Goal: Task Accomplishment & Management: Manage account settings

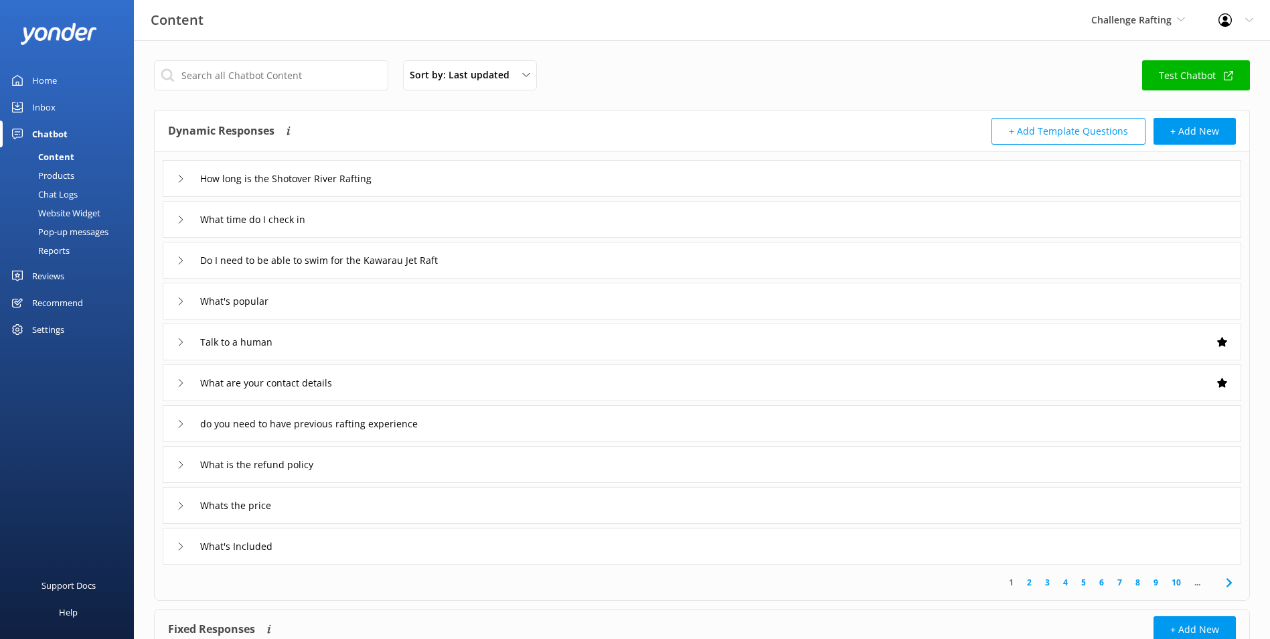
drag, startPoint x: 33, startPoint y: 108, endPoint x: 45, endPoint y: 108, distance: 11.4
click at [33, 108] on div "Inbox" at bounding box center [43, 107] width 23 height 27
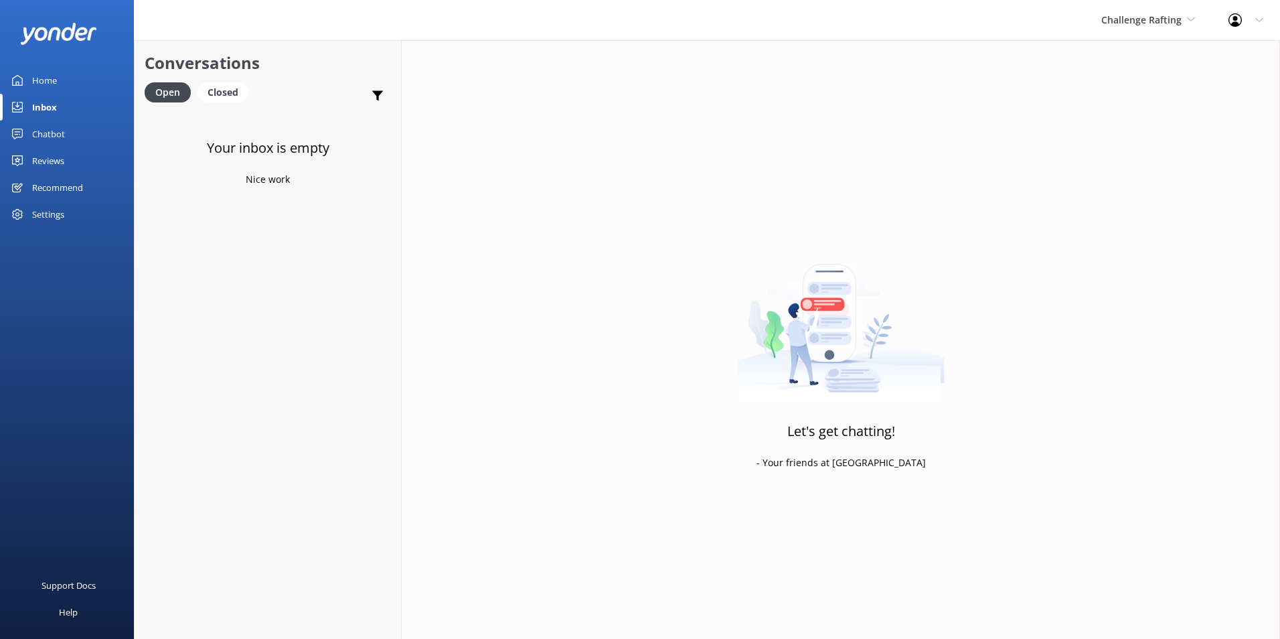
click at [49, 133] on div "Chatbot" at bounding box center [48, 133] width 33 height 27
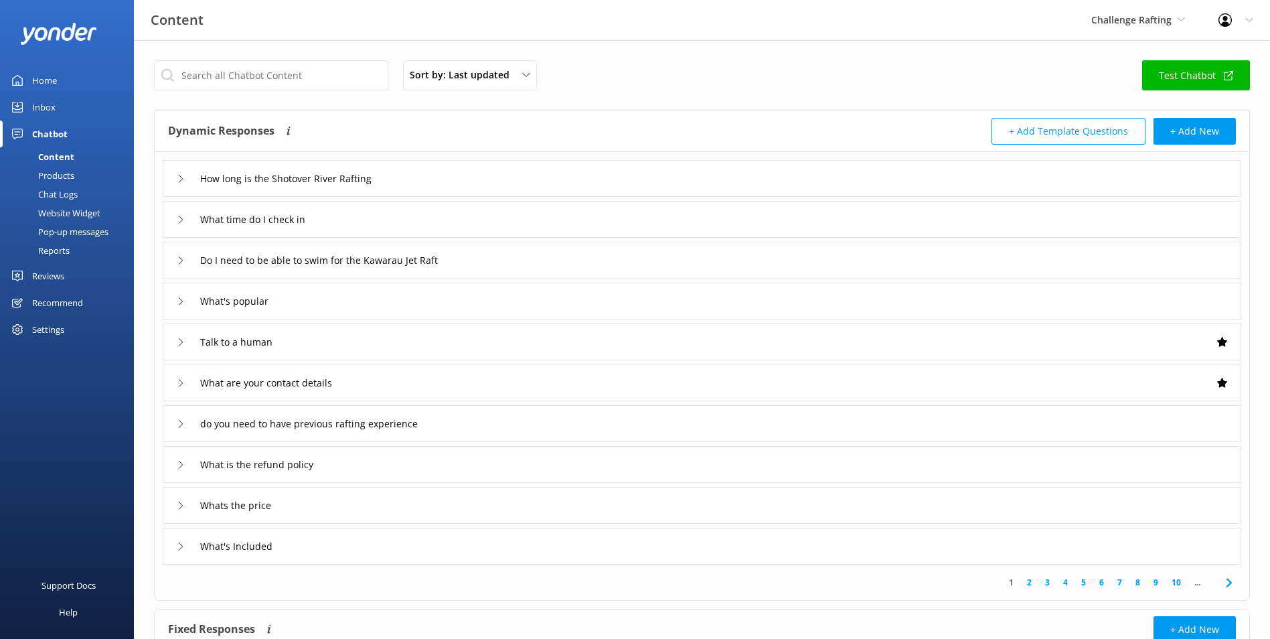
click at [58, 106] on link "Inbox" at bounding box center [67, 107] width 134 height 27
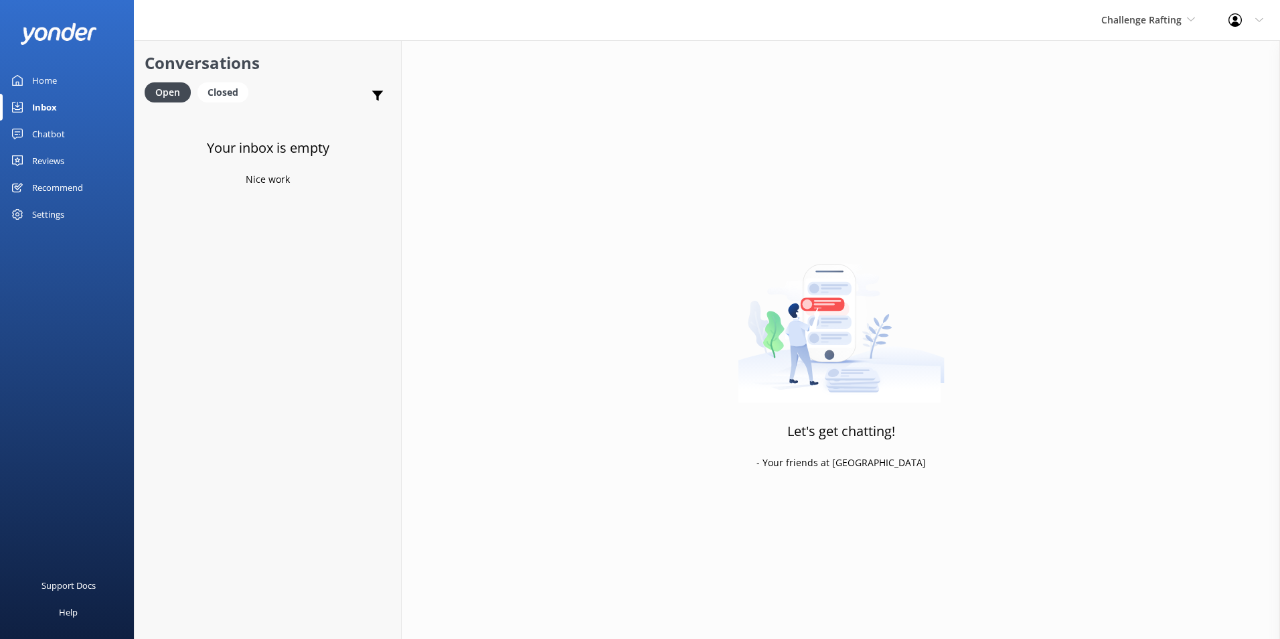
click at [48, 92] on div "Home" at bounding box center [44, 80] width 25 height 27
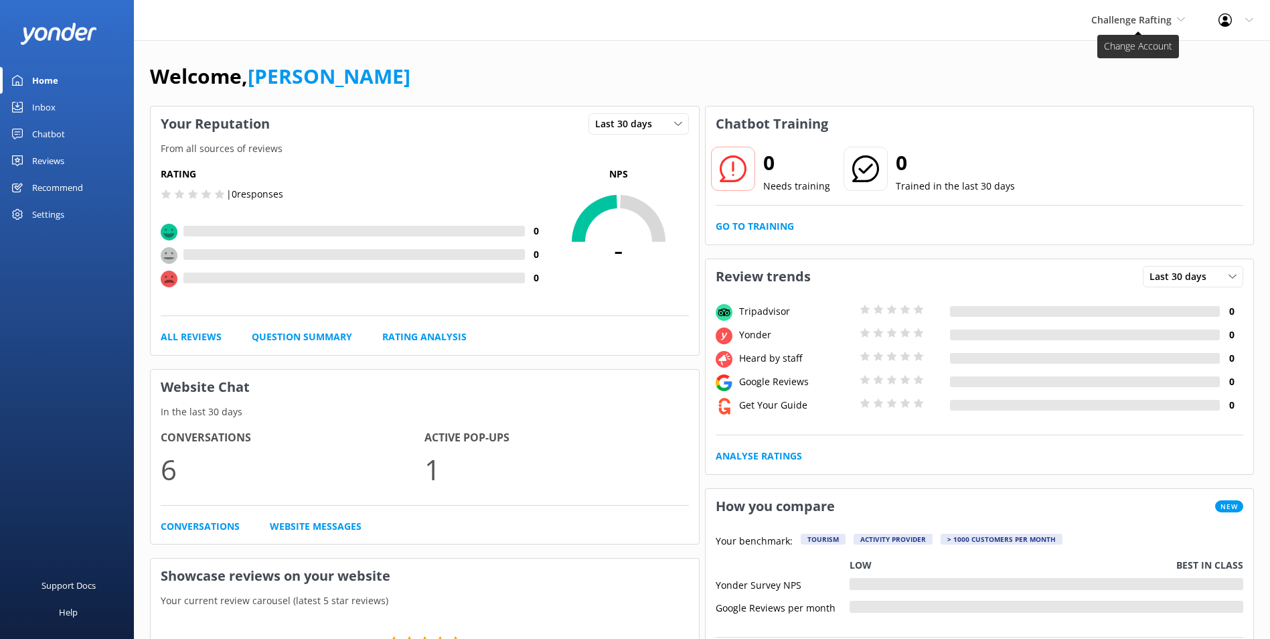
click at [1144, 23] on span "Challenge Rafting" at bounding box center [1131, 19] width 80 height 13
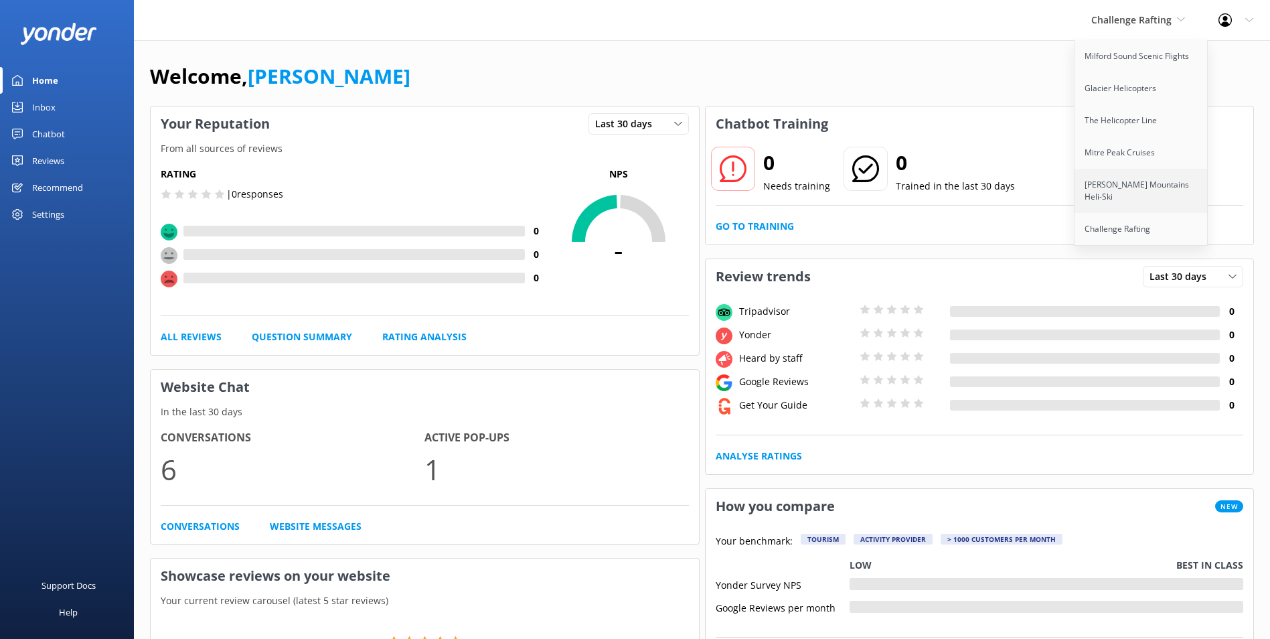
click at [1139, 187] on link "[PERSON_NAME] Mountains Heli-Ski" at bounding box center [1141, 191] width 134 height 44
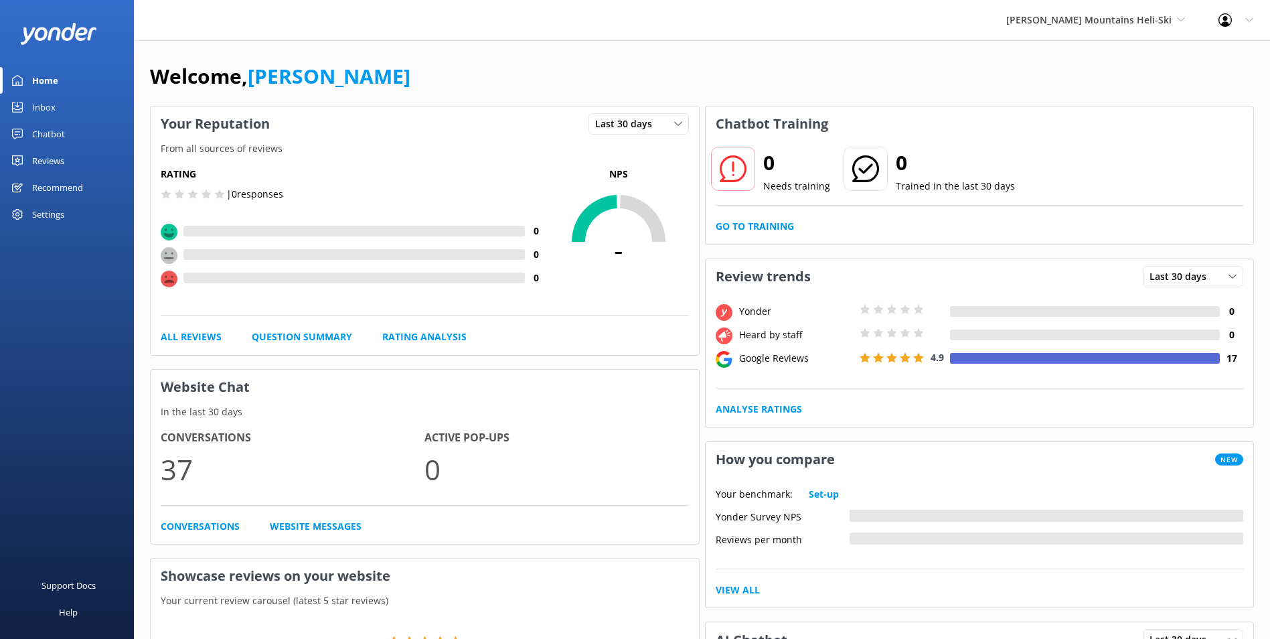
click at [57, 111] on link "Inbox" at bounding box center [67, 107] width 134 height 27
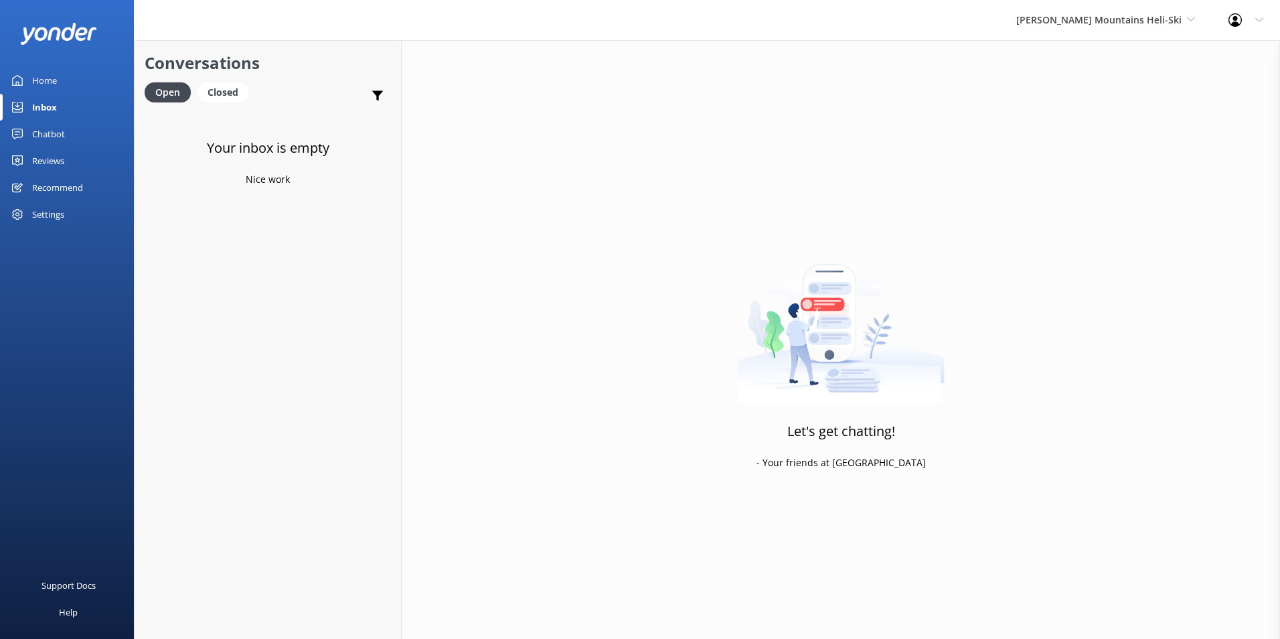
click at [1123, 37] on div "[PERSON_NAME] Mountains Heli-Ski Milford Sound Scenic Flights Glacier Helicopte…" at bounding box center [1105, 20] width 212 height 40
click at [1116, 161] on link "Mitre Peak Cruises" at bounding box center [1066, 153] width 134 height 32
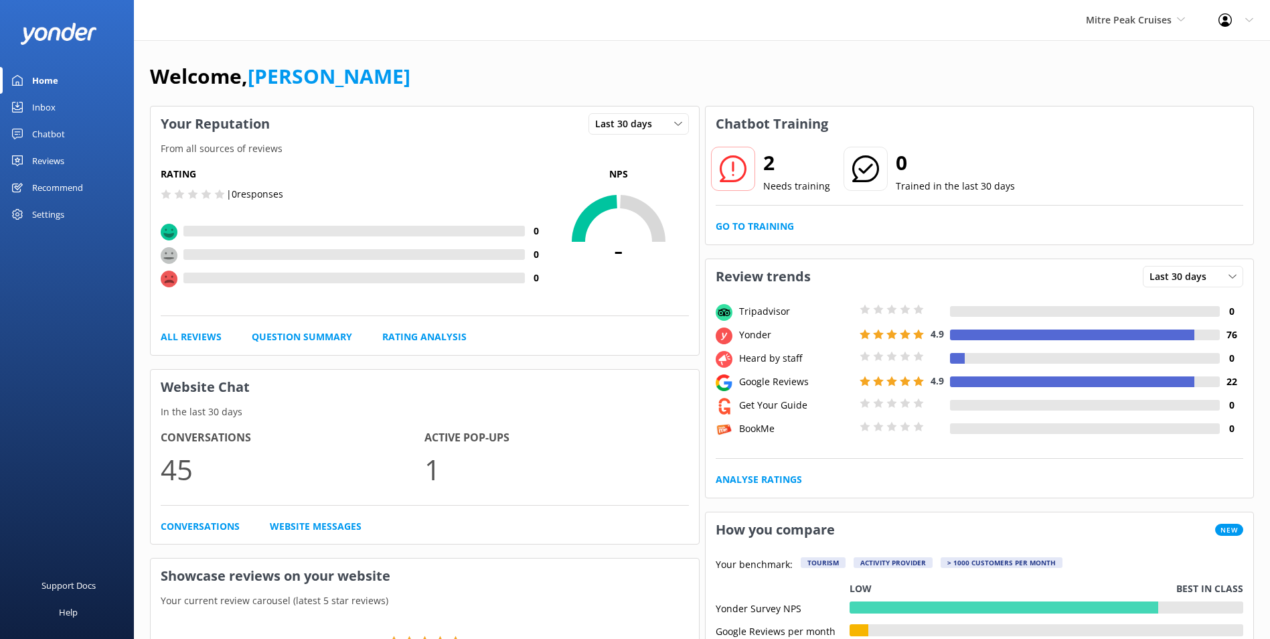
click at [785, 236] on div "2 Needs training 0 Trained in the last 30 days Go to Training" at bounding box center [980, 192] width 548 height 103
click at [784, 234] on div "2 Needs training 0 Trained in the last 30 days Go to Training" at bounding box center [980, 192] width 548 height 103
click at [787, 226] on link "Go to Training" at bounding box center [755, 226] width 78 height 15
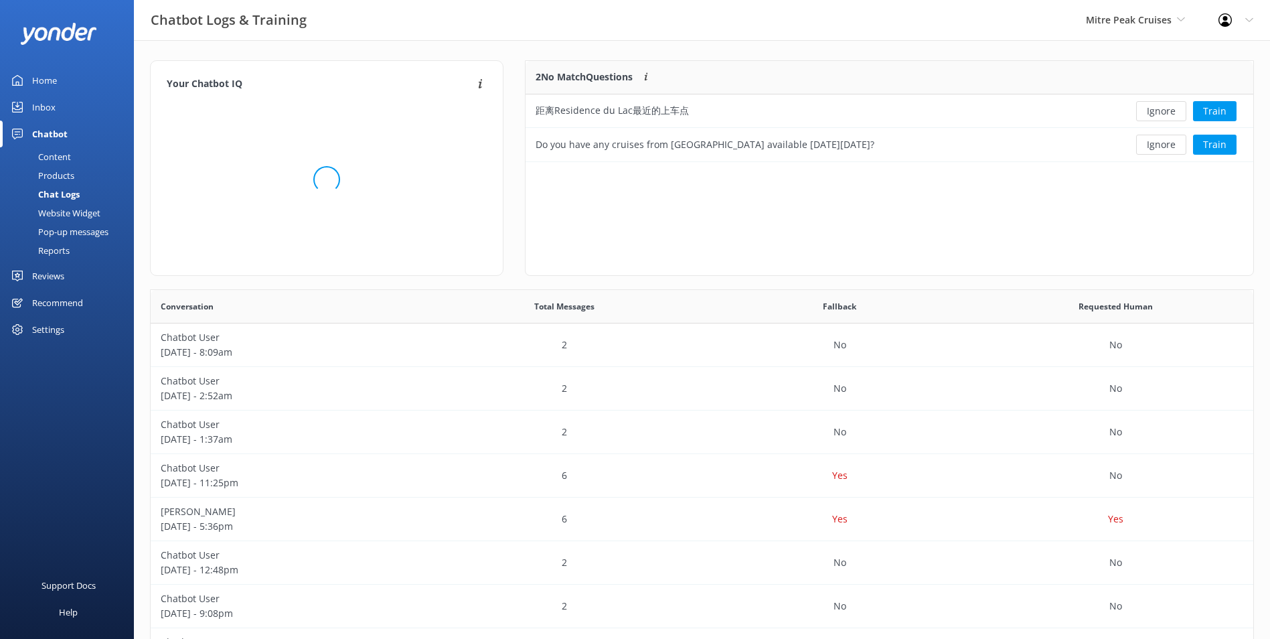
scroll to position [91, 717]
click at [1143, 114] on button "Ignore" at bounding box center [1161, 111] width 50 height 20
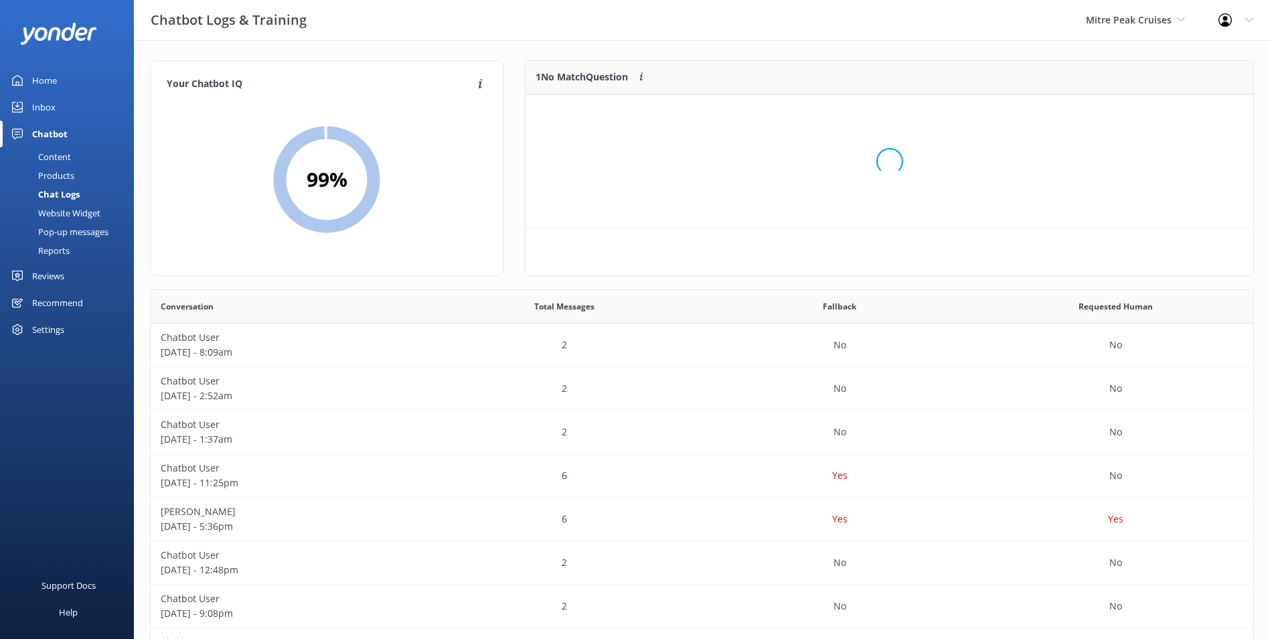
scroll to position [58, 717]
click at [1144, 112] on button "Ignore" at bounding box center [1161, 111] width 50 height 20
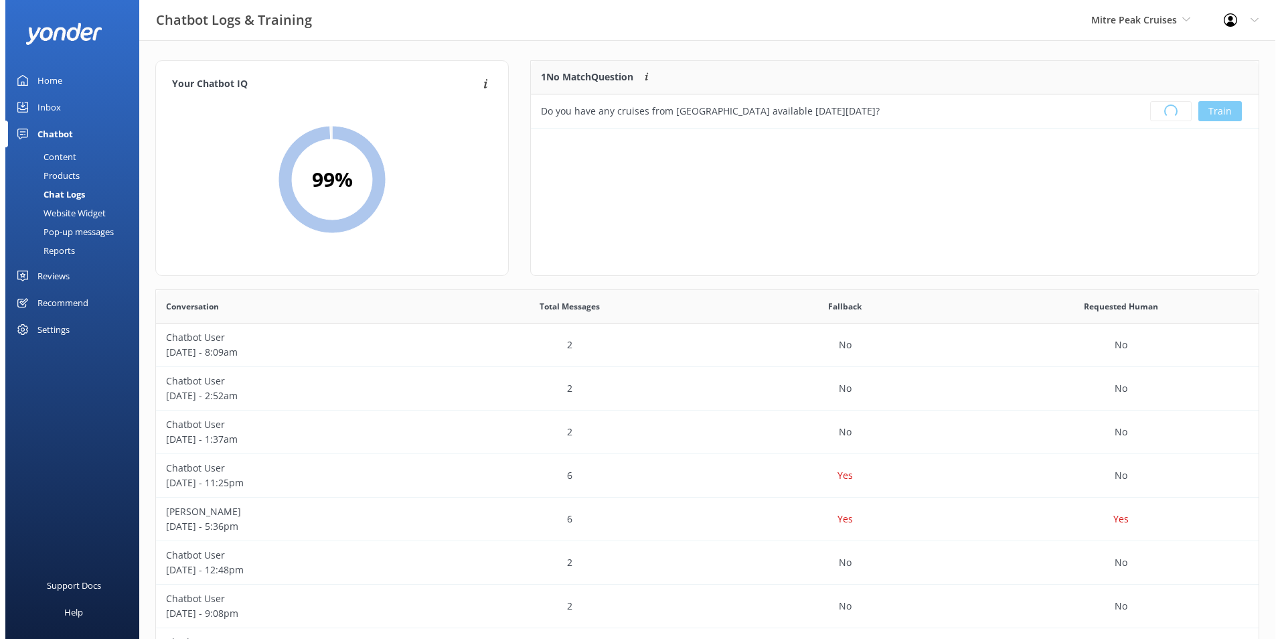
scroll to position [157, 717]
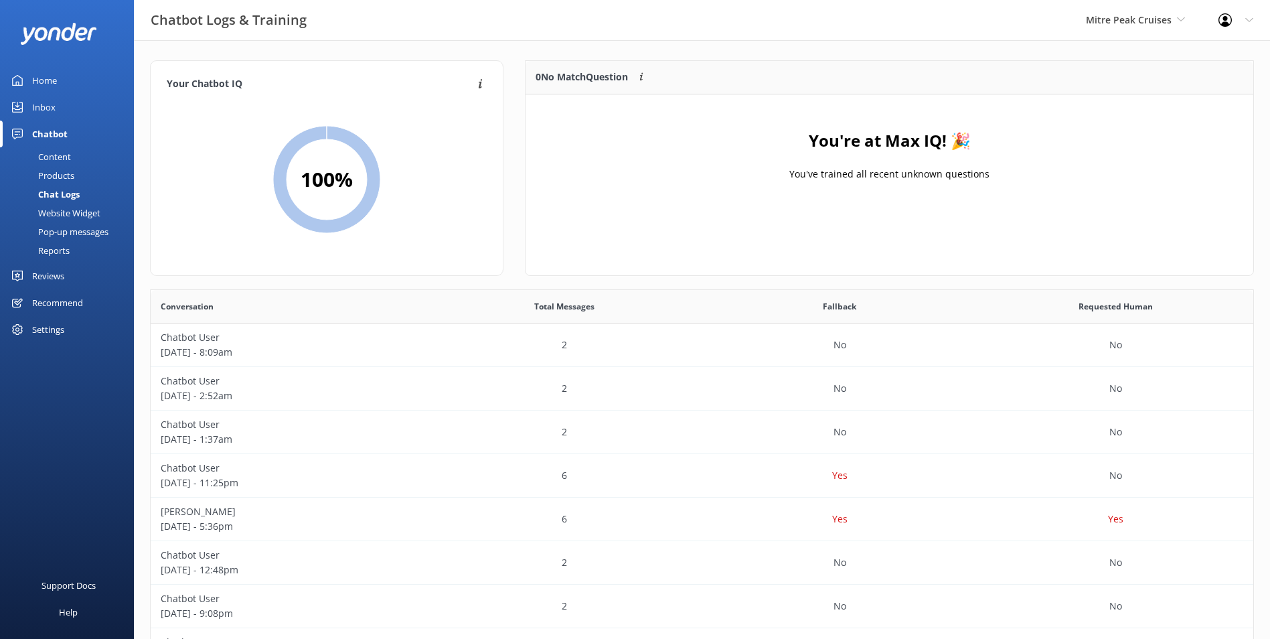
click at [44, 101] on div "Inbox" at bounding box center [43, 107] width 23 height 27
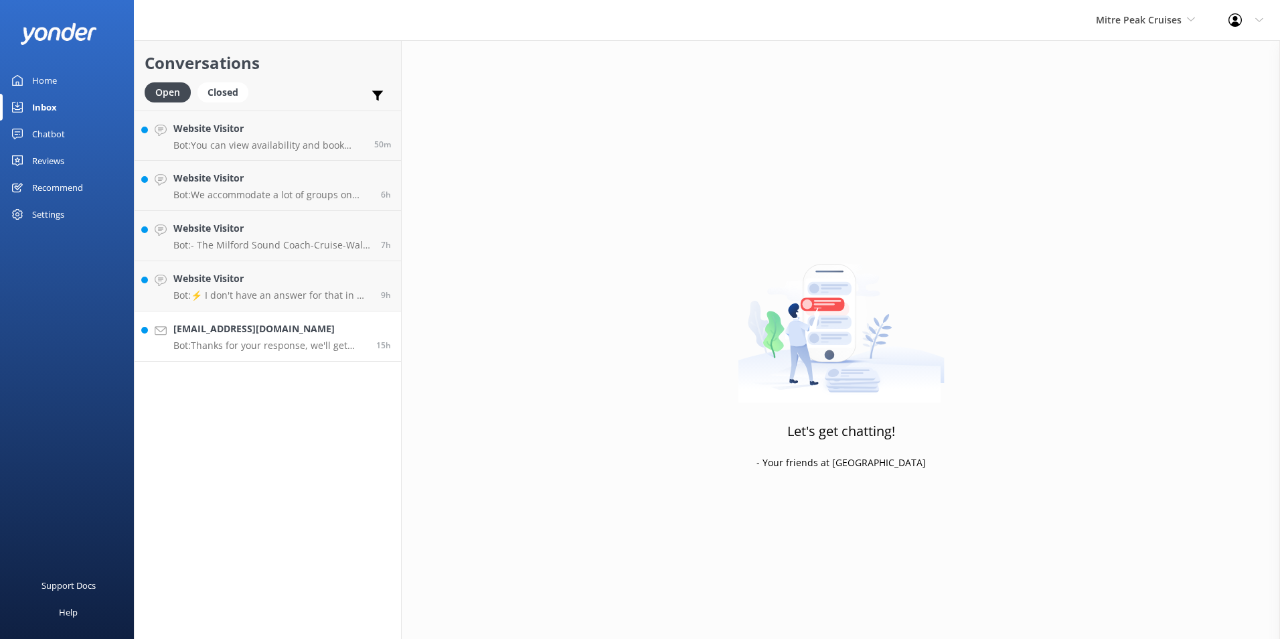
click at [230, 330] on h4 "[EMAIL_ADDRESS][DOMAIN_NAME]" at bounding box center [269, 328] width 193 height 15
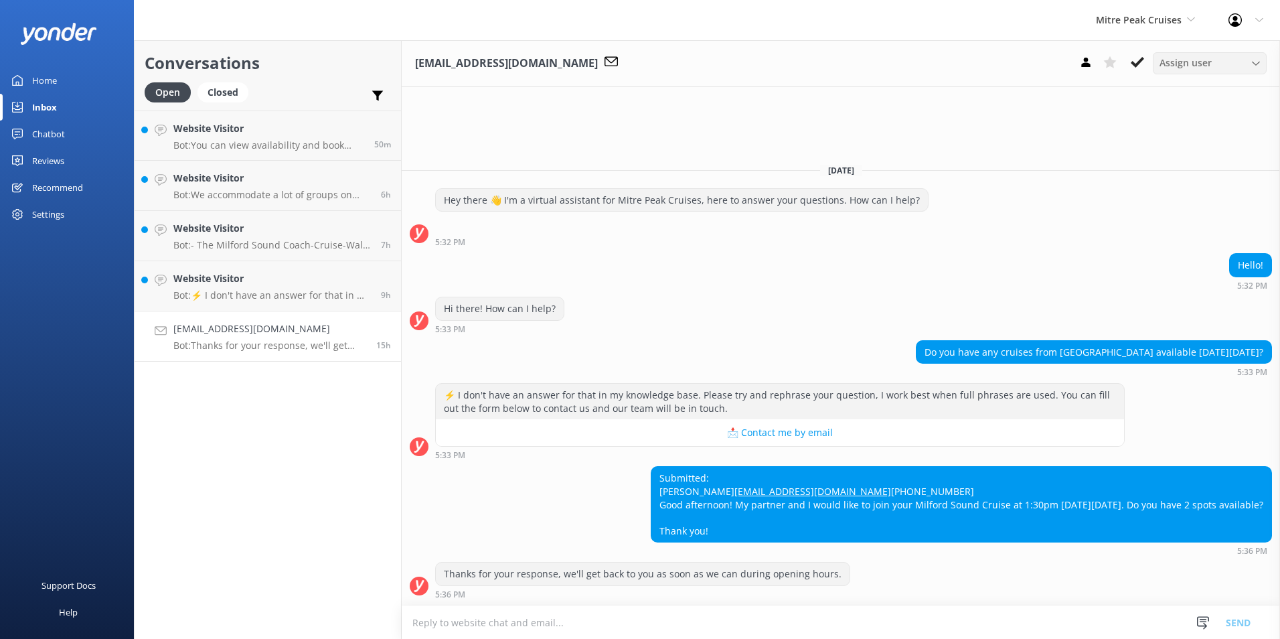
click at [1236, 66] on div "Assign user" at bounding box center [1209, 63] width 107 height 15
click at [1192, 173] on div "Central Reservations" at bounding box center [1200, 171] width 81 height 13
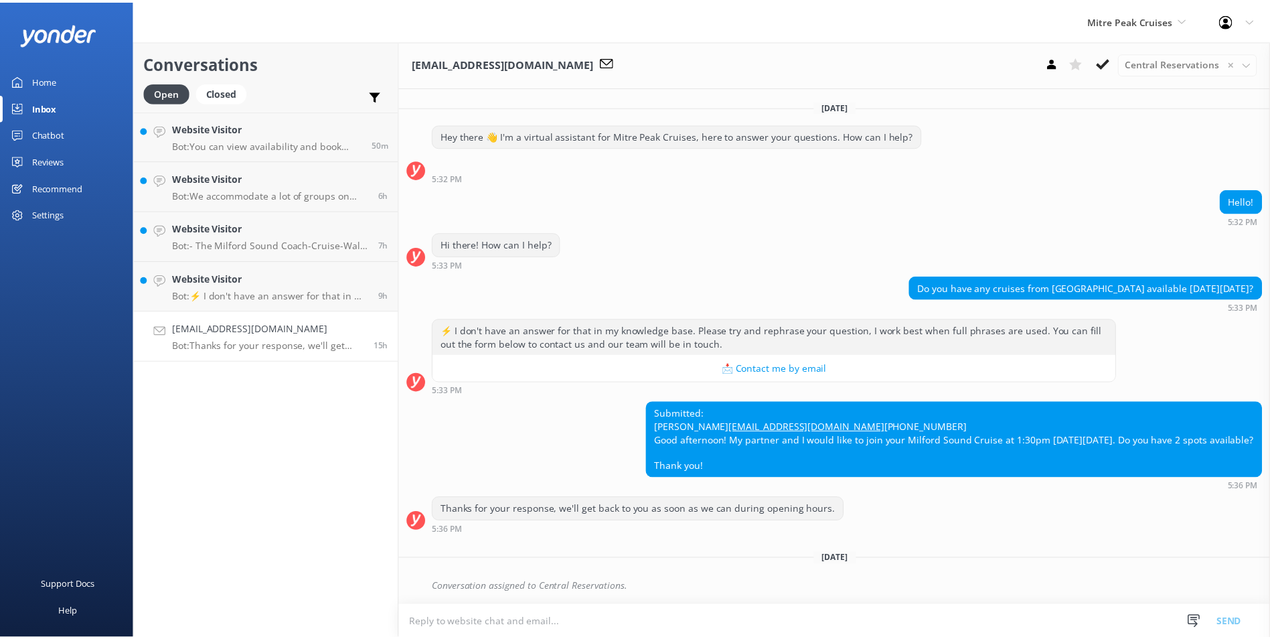
scroll to position [25, 0]
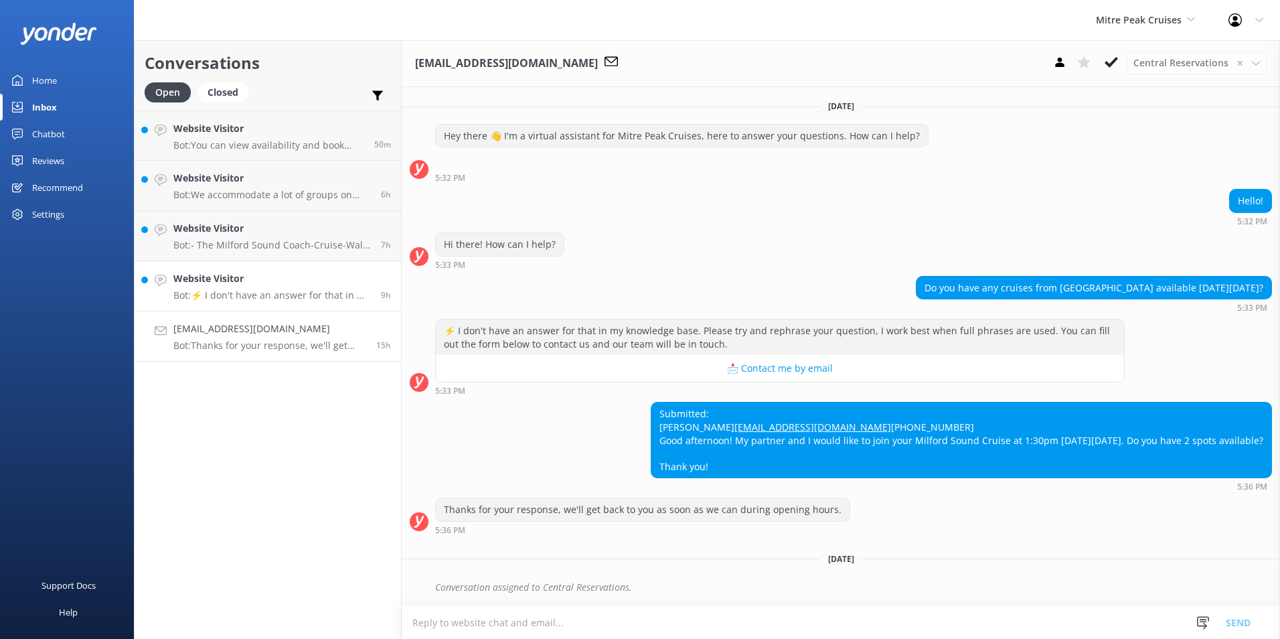
click at [334, 300] on p "Bot: ⚡ I don't have an answer for that in my knowledge base. Please try and rep…" at bounding box center [271, 295] width 197 height 12
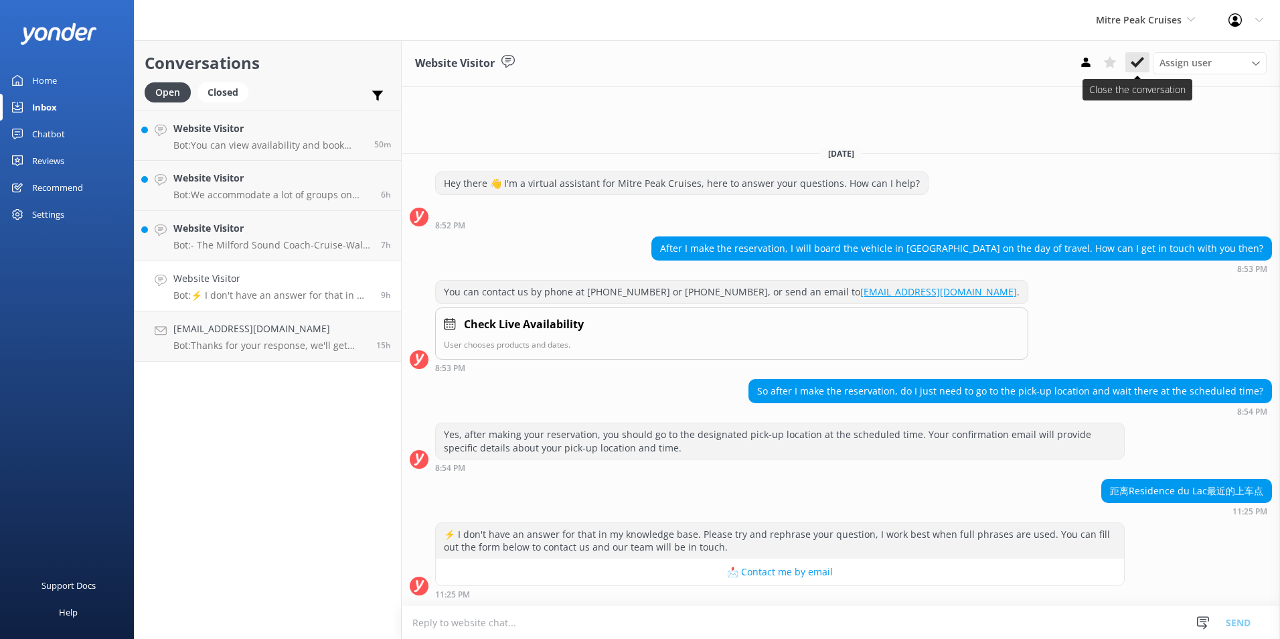
click at [1139, 64] on icon at bounding box center [1137, 62] width 13 height 13
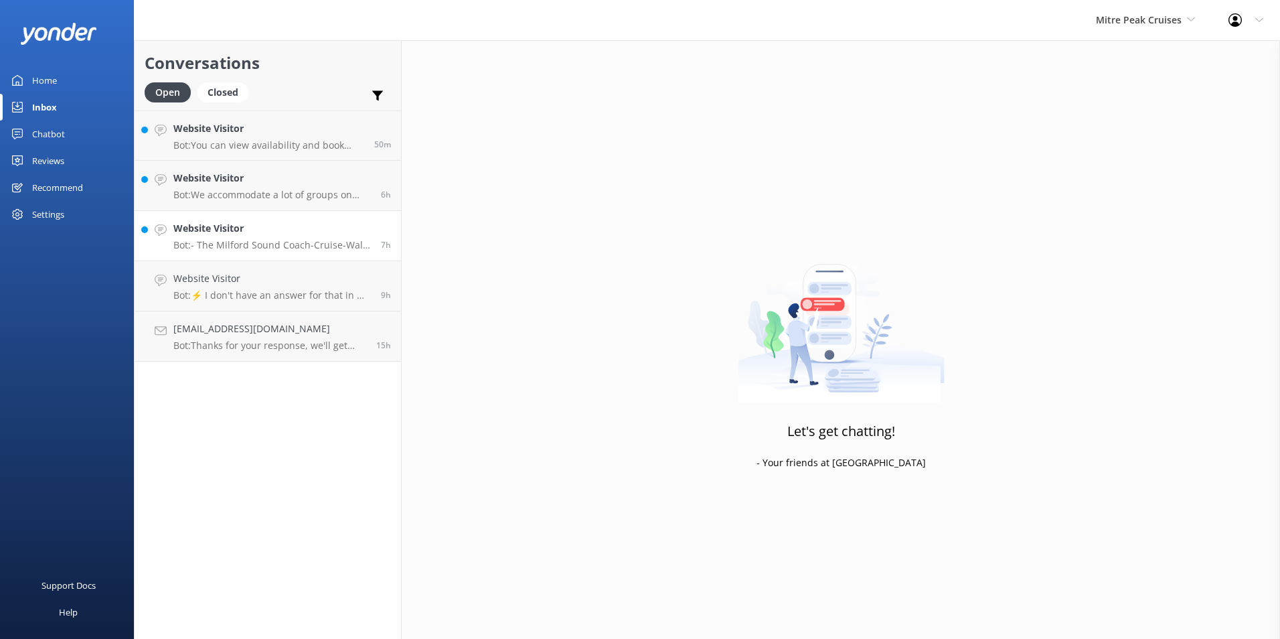
click at [231, 230] on h4 "Website Visitor" at bounding box center [271, 228] width 197 height 15
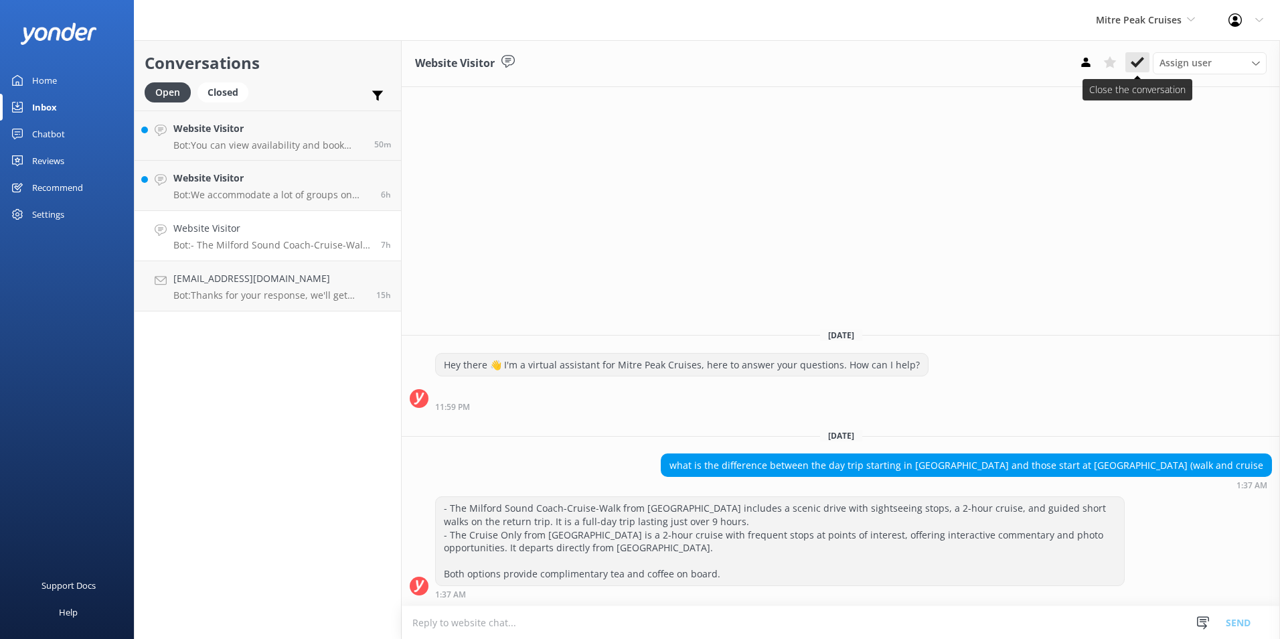
click at [1141, 60] on use at bounding box center [1137, 62] width 13 height 11
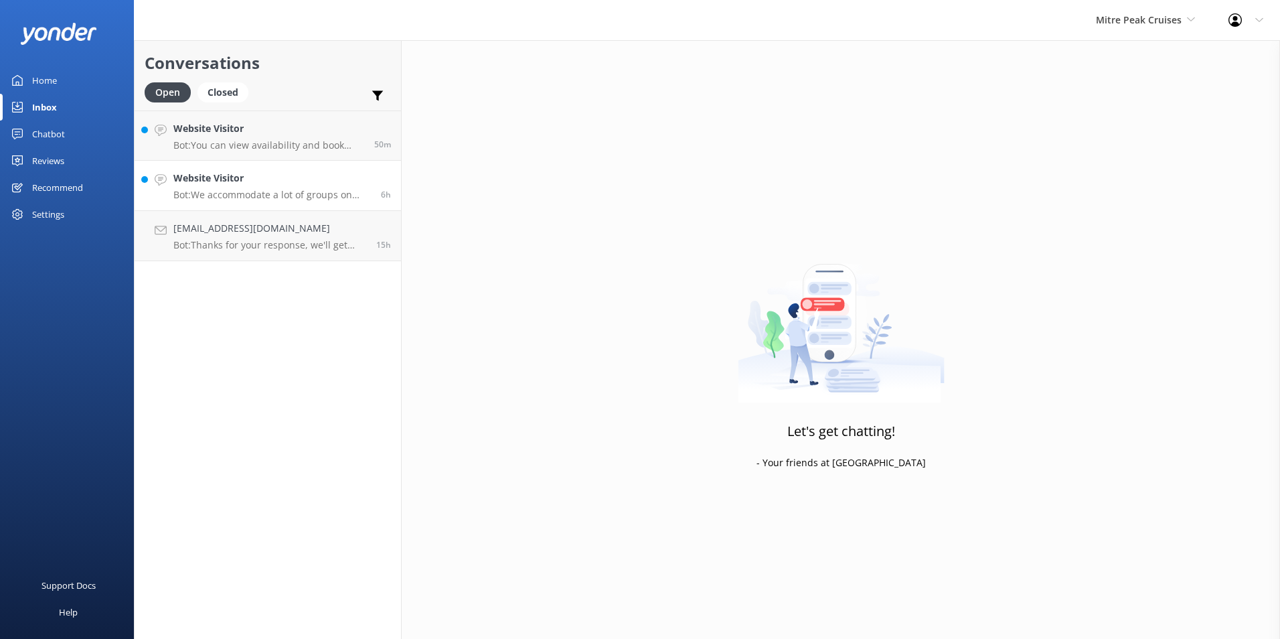
click at [216, 178] on h4 "Website Visitor" at bounding box center [271, 178] width 197 height 15
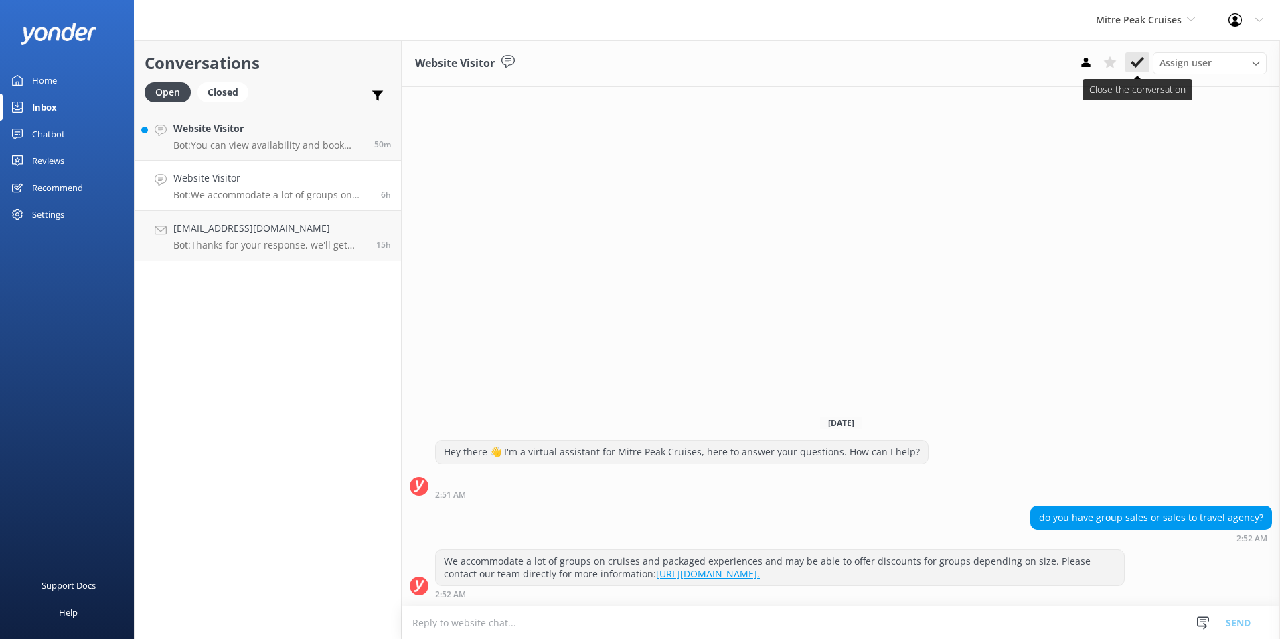
click at [1137, 70] on button at bounding box center [1137, 62] width 24 height 20
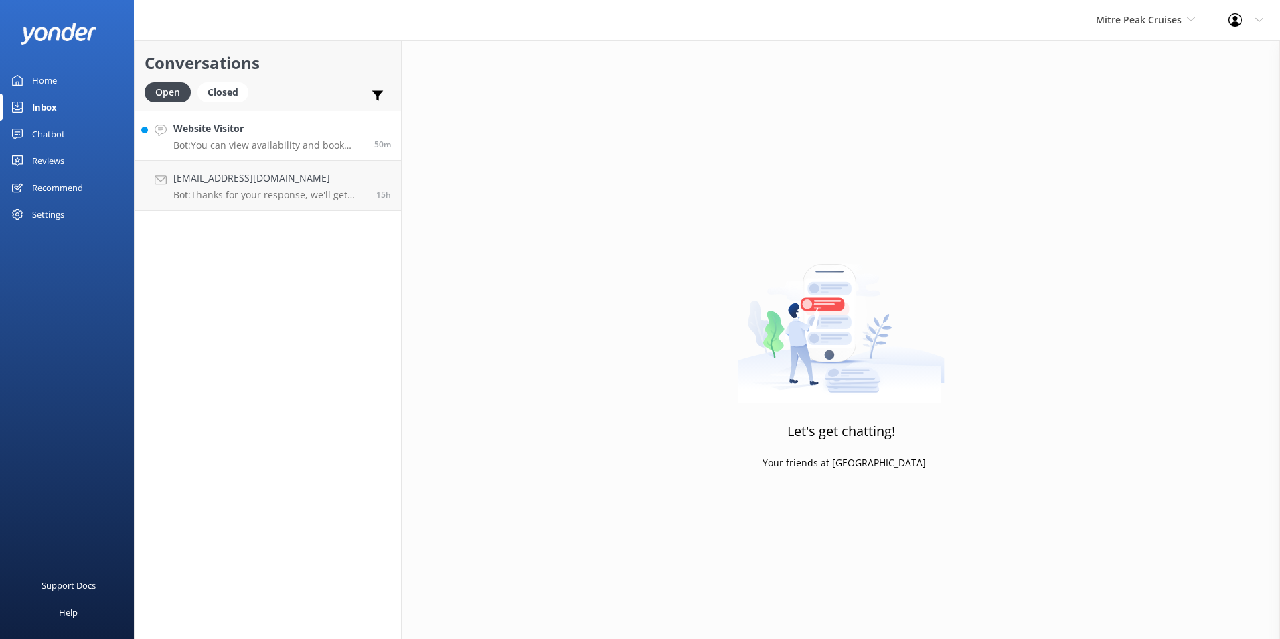
click at [249, 137] on div "Website Visitor Bot: You can view availability and book online at [URL][DOMAIN_…" at bounding box center [268, 135] width 191 height 29
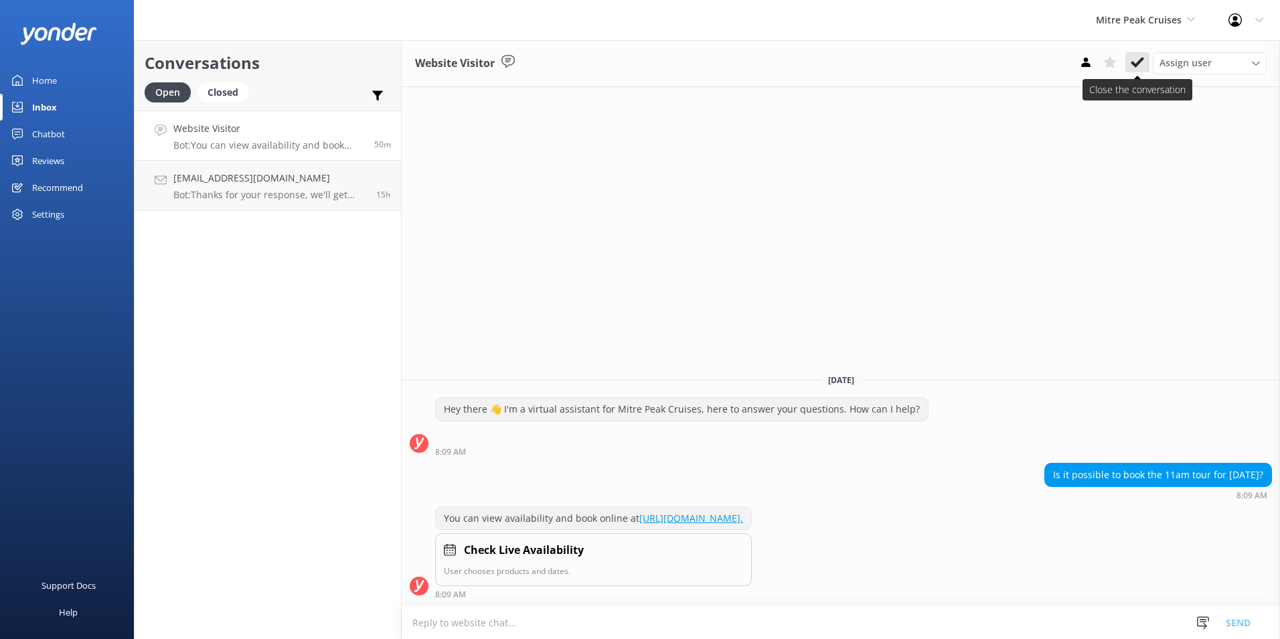
click at [1133, 68] on icon at bounding box center [1137, 62] width 13 height 13
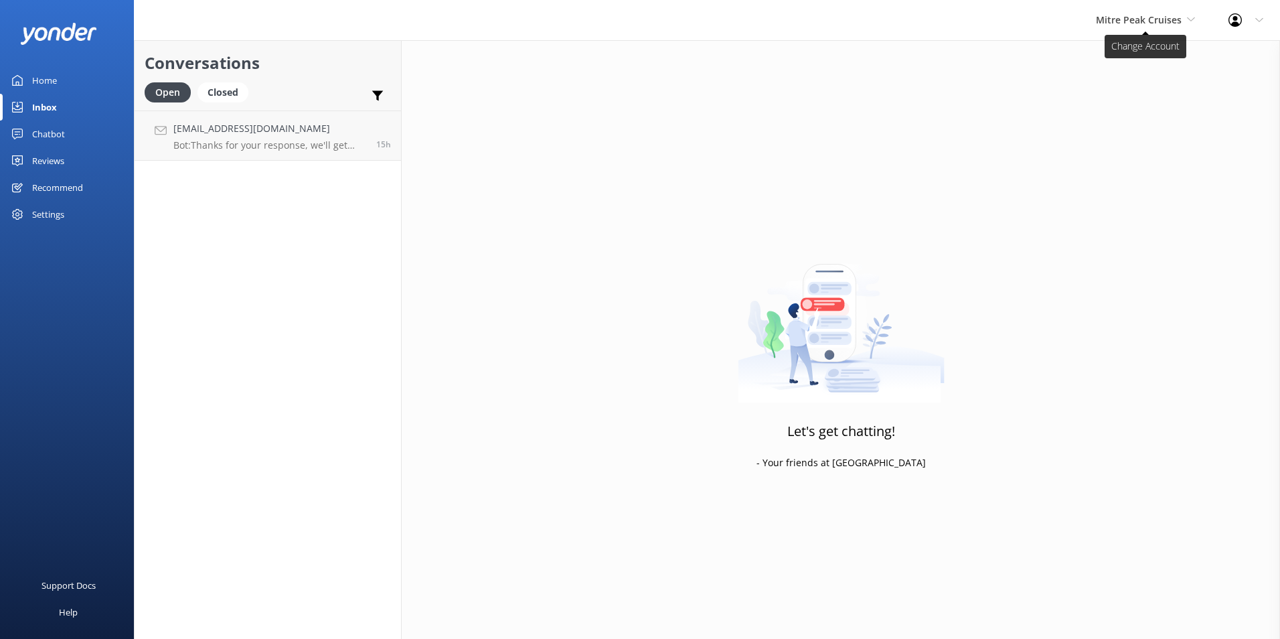
click at [1153, 19] on span "Mitre Peak Cruises" at bounding box center [1139, 19] width 86 height 13
click at [1121, 54] on link "Milford Sound Scenic Flights" at bounding box center [1146, 56] width 134 height 32
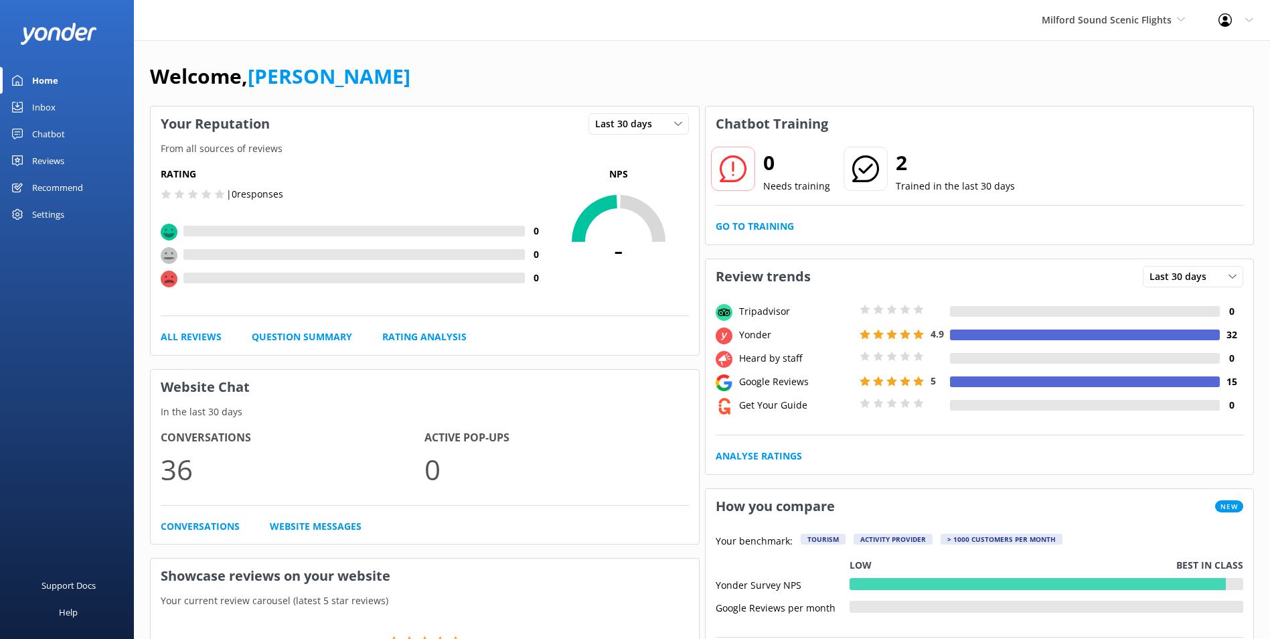
click at [62, 109] on link "Inbox" at bounding box center [67, 107] width 134 height 27
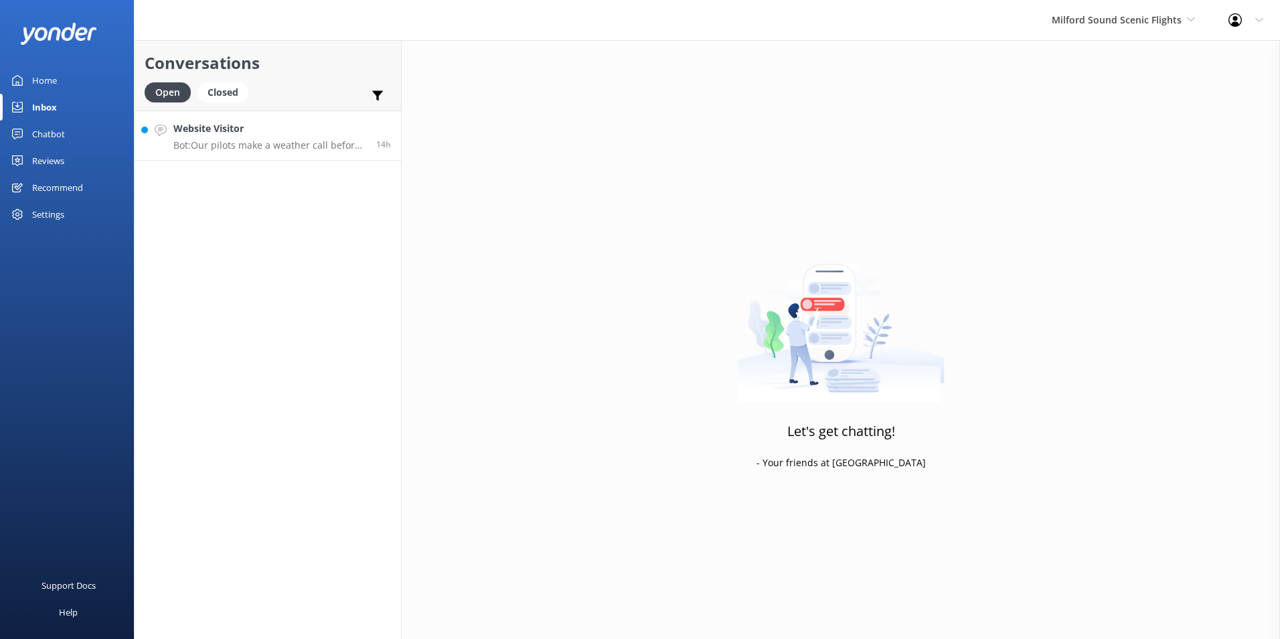
click at [347, 127] on h4 "Website Visitor" at bounding box center [269, 128] width 193 height 15
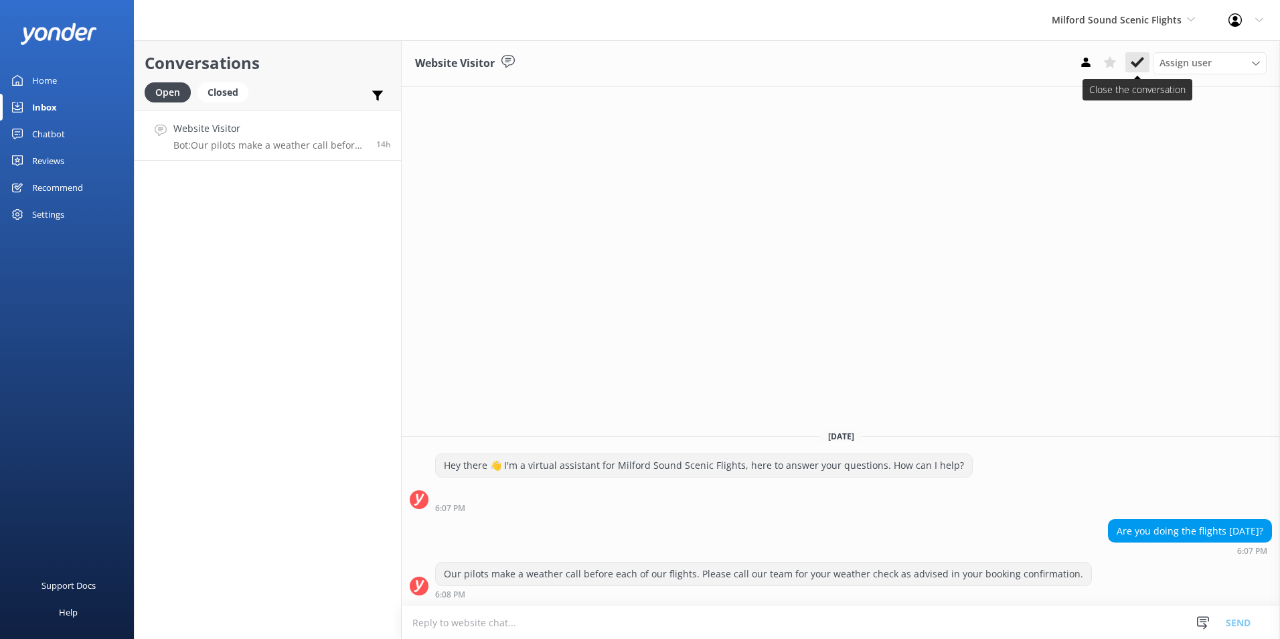
click at [1139, 67] on icon at bounding box center [1137, 62] width 13 height 13
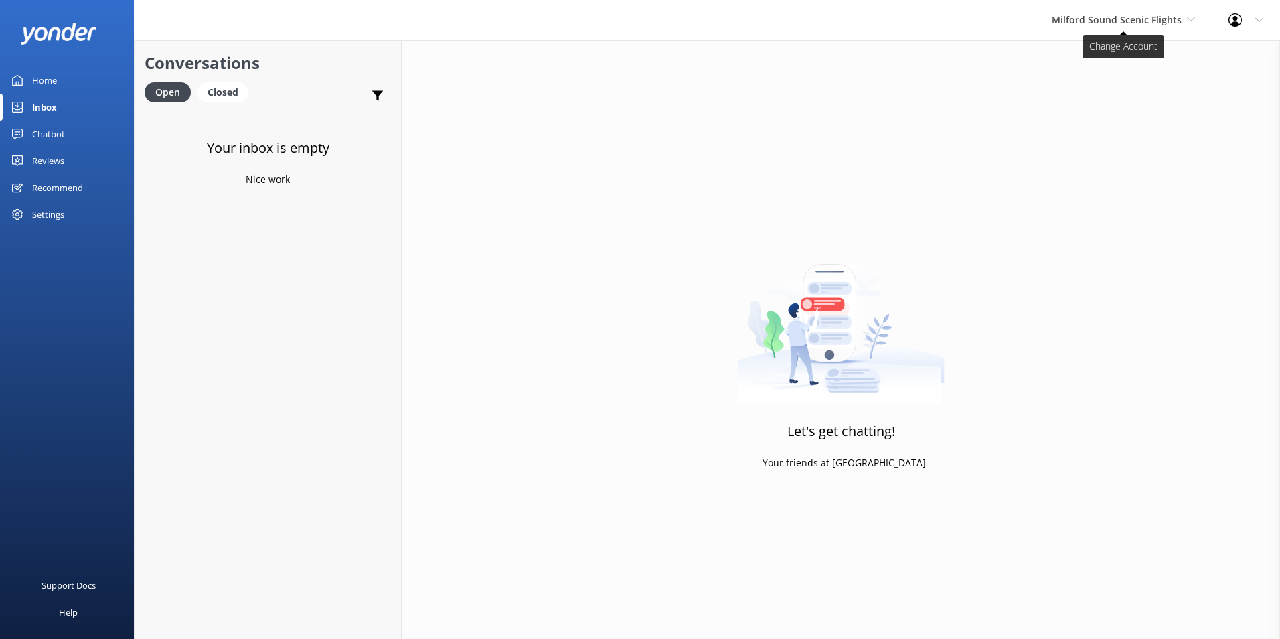
click at [1147, 21] on span "Milford Sound Scenic Flights" at bounding box center [1117, 19] width 130 height 13
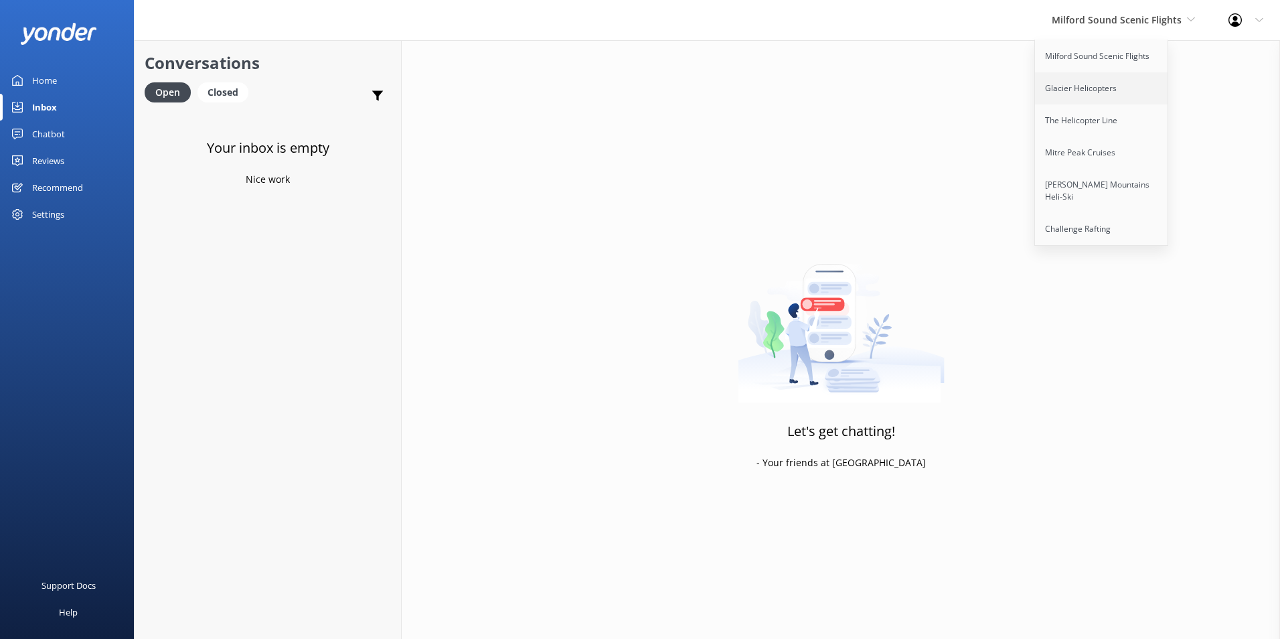
click at [1125, 90] on link "Glacier Helicopters" at bounding box center [1102, 88] width 134 height 32
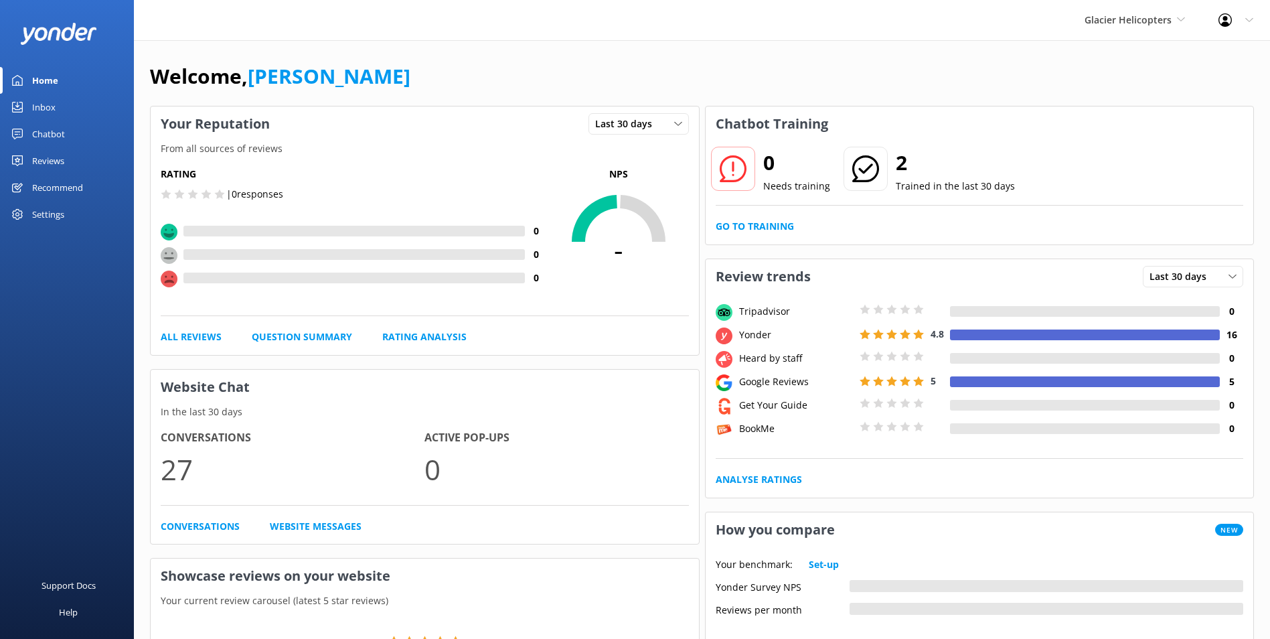
click at [68, 105] on link "Inbox" at bounding box center [67, 107] width 134 height 27
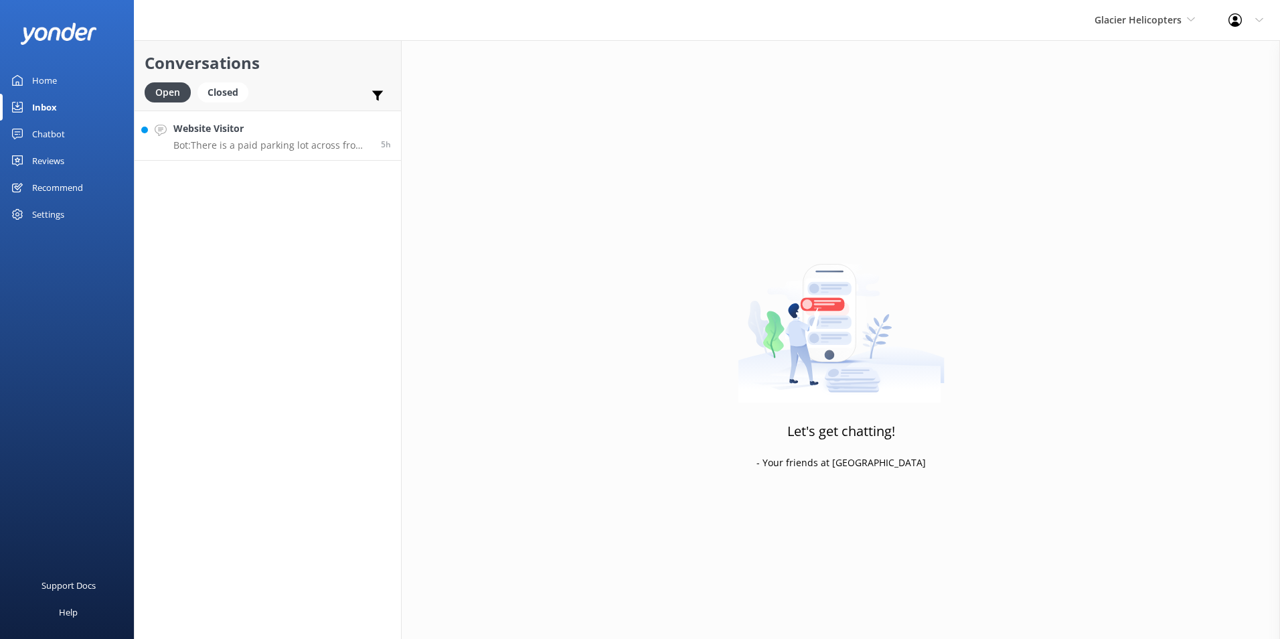
click at [333, 137] on div "Website Visitor Bot: There is a paid parking lot across from the [PERSON_NAME][…" at bounding box center [271, 135] width 197 height 29
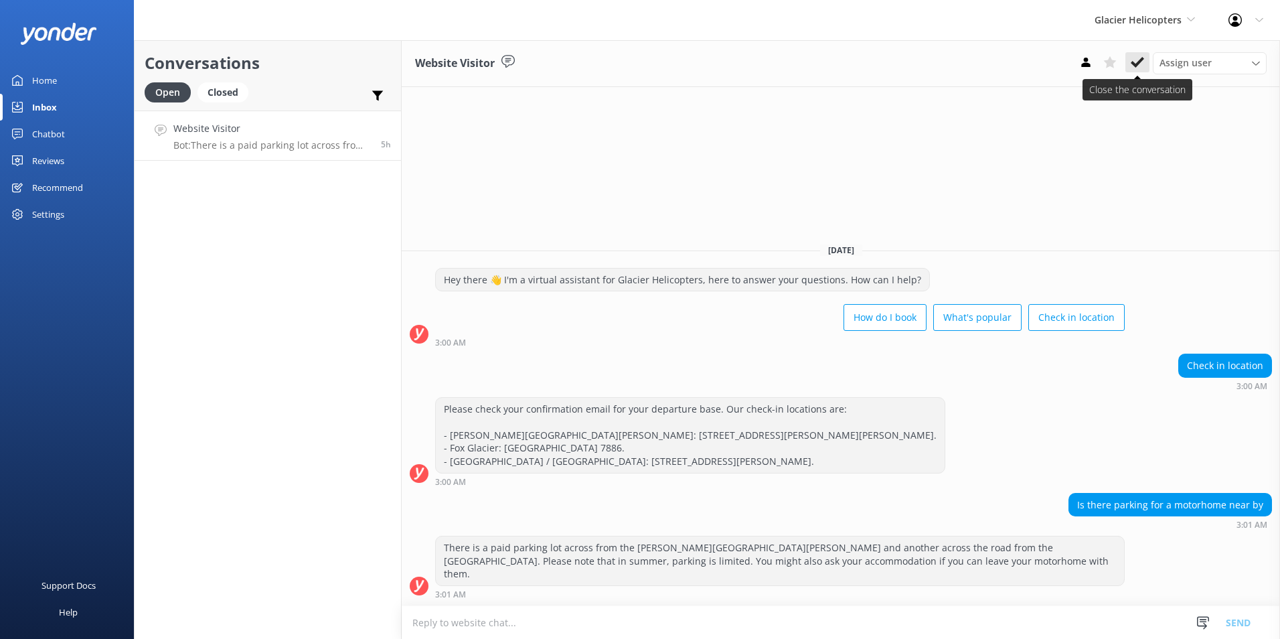
click at [1143, 65] on icon at bounding box center [1137, 62] width 13 height 13
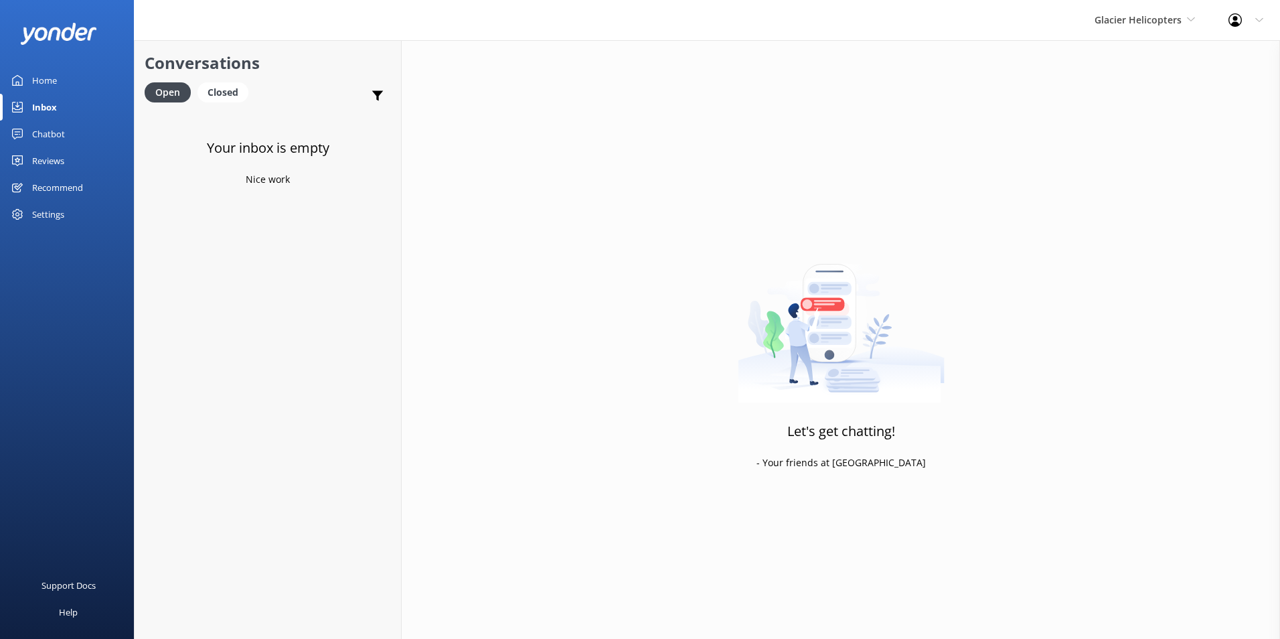
click at [1154, 7] on div "Glacier Helicopters Milford Sound Scenic Flights Glacier Helicopters The Helico…" at bounding box center [1145, 20] width 134 height 40
click at [1111, 149] on link "Mitre Peak Cruises" at bounding box center [1145, 153] width 134 height 32
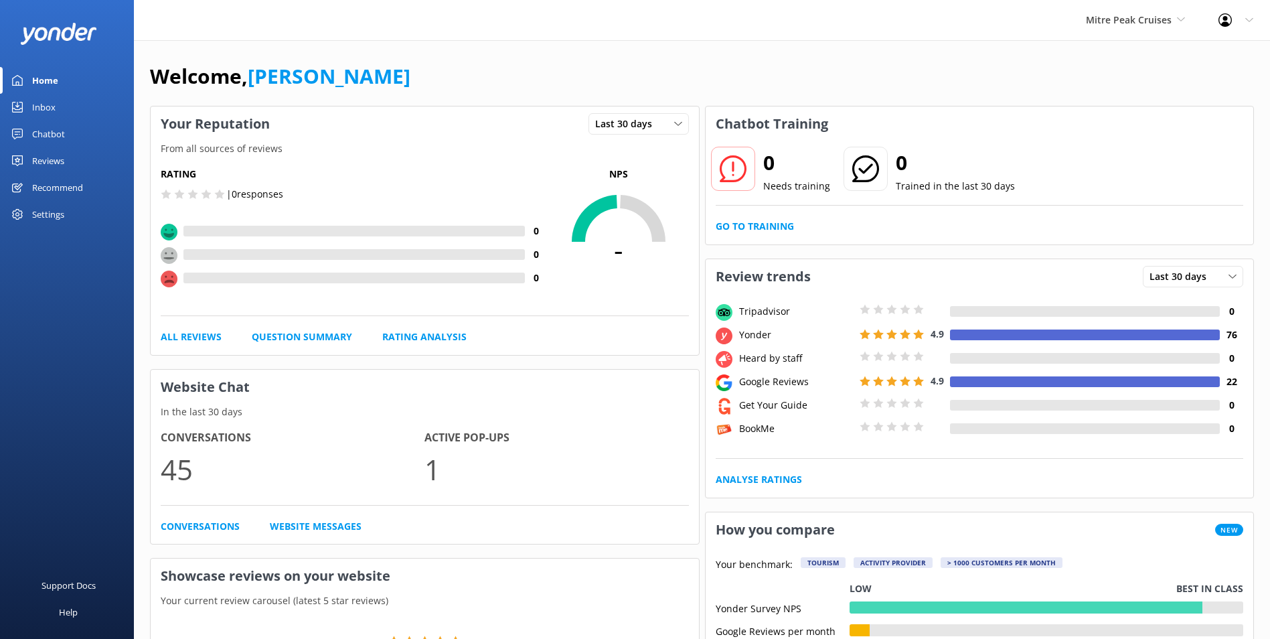
click at [54, 113] on div "Inbox" at bounding box center [43, 107] width 23 height 27
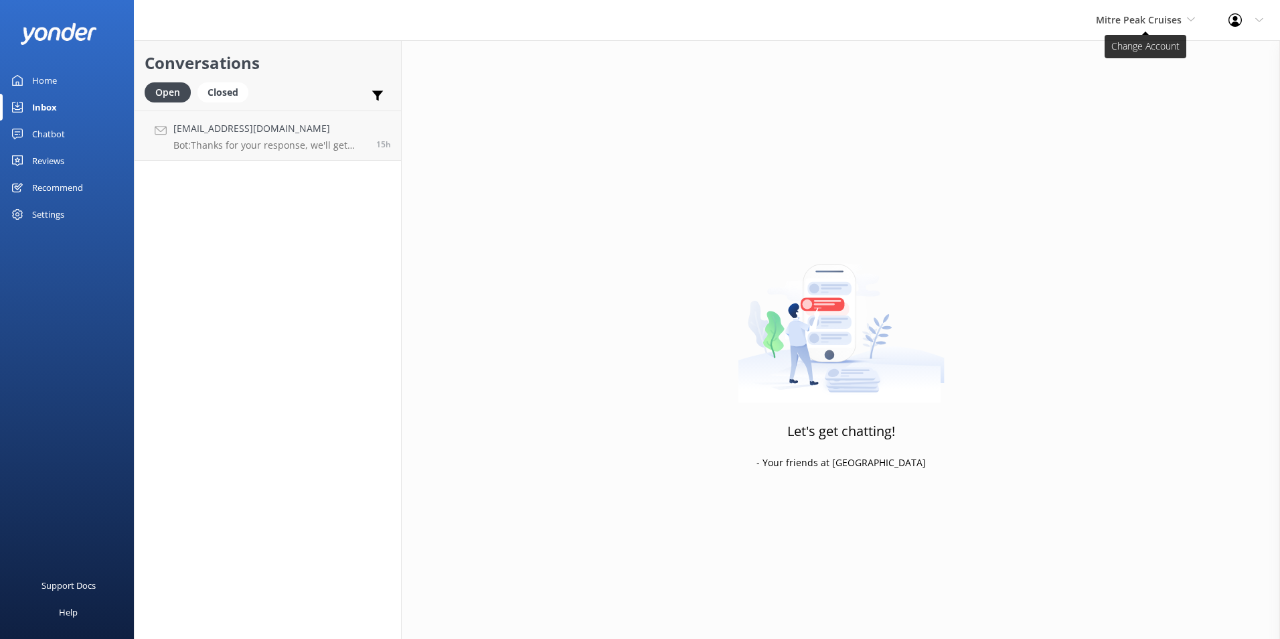
click at [1145, 22] on span "Mitre Peak Cruises" at bounding box center [1139, 19] width 86 height 13
click at [1141, 49] on link "Milford Sound Scenic Flights" at bounding box center [1146, 56] width 134 height 32
